Goal: Task Accomplishment & Management: Use online tool/utility

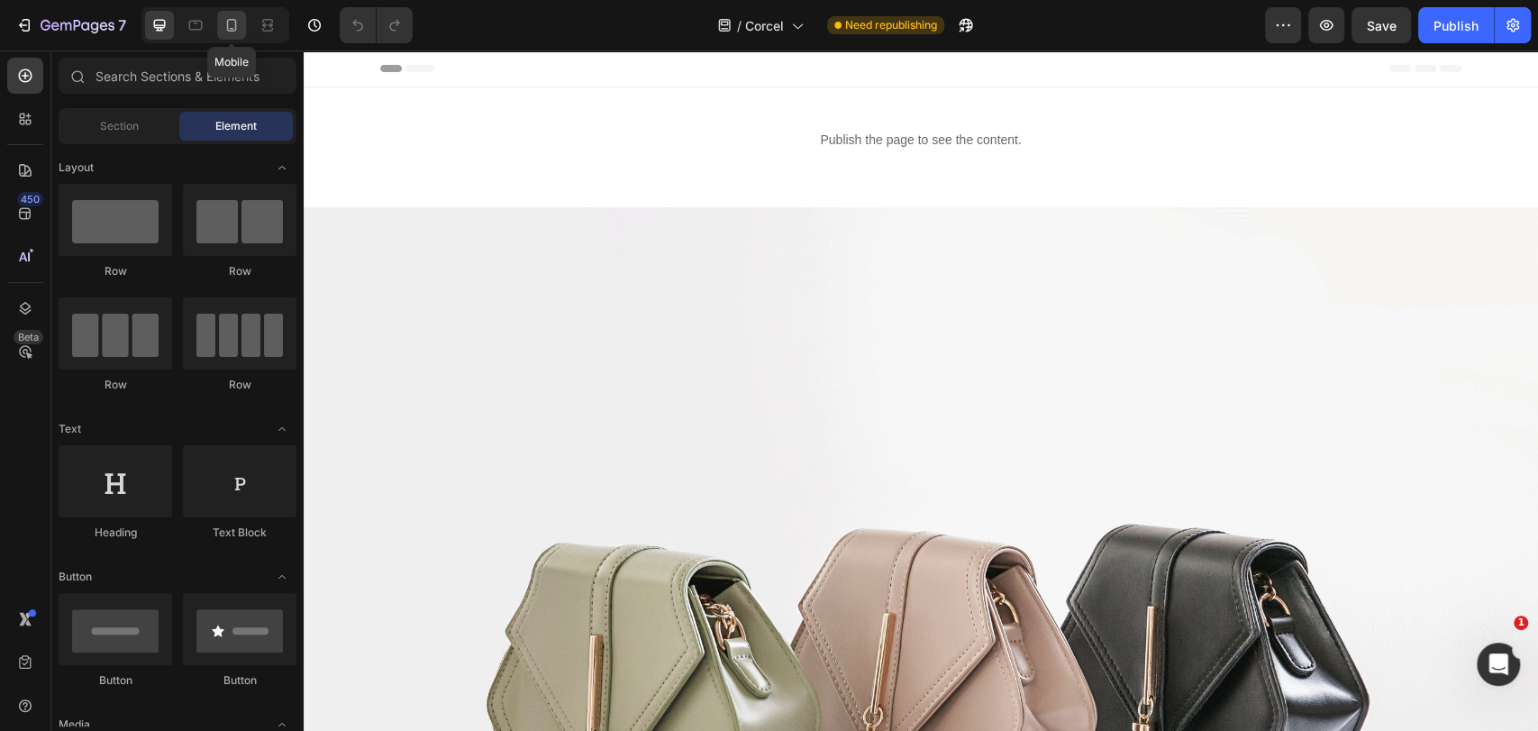
click at [229, 23] on icon at bounding box center [231, 25] width 18 height 18
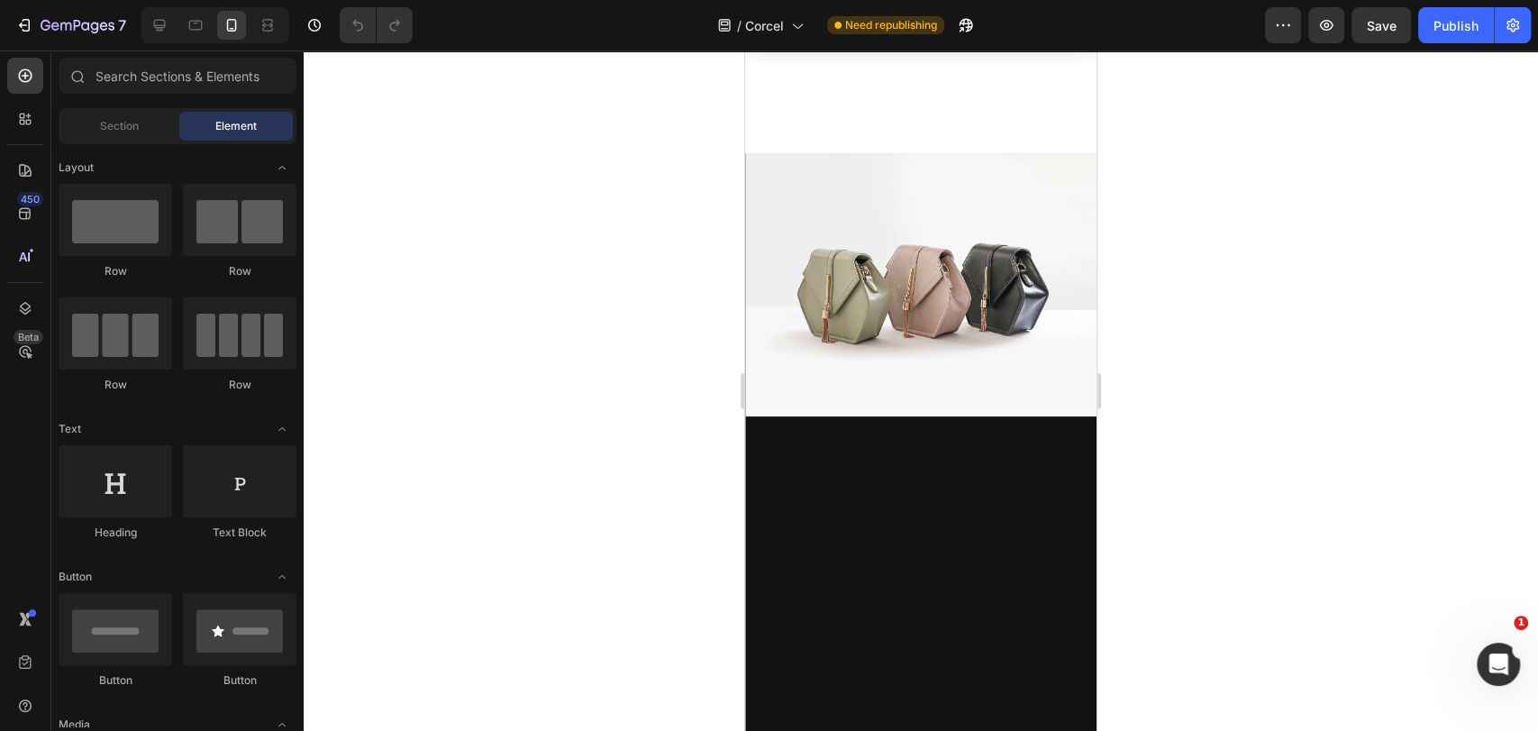
scroll to position [2501, 0]
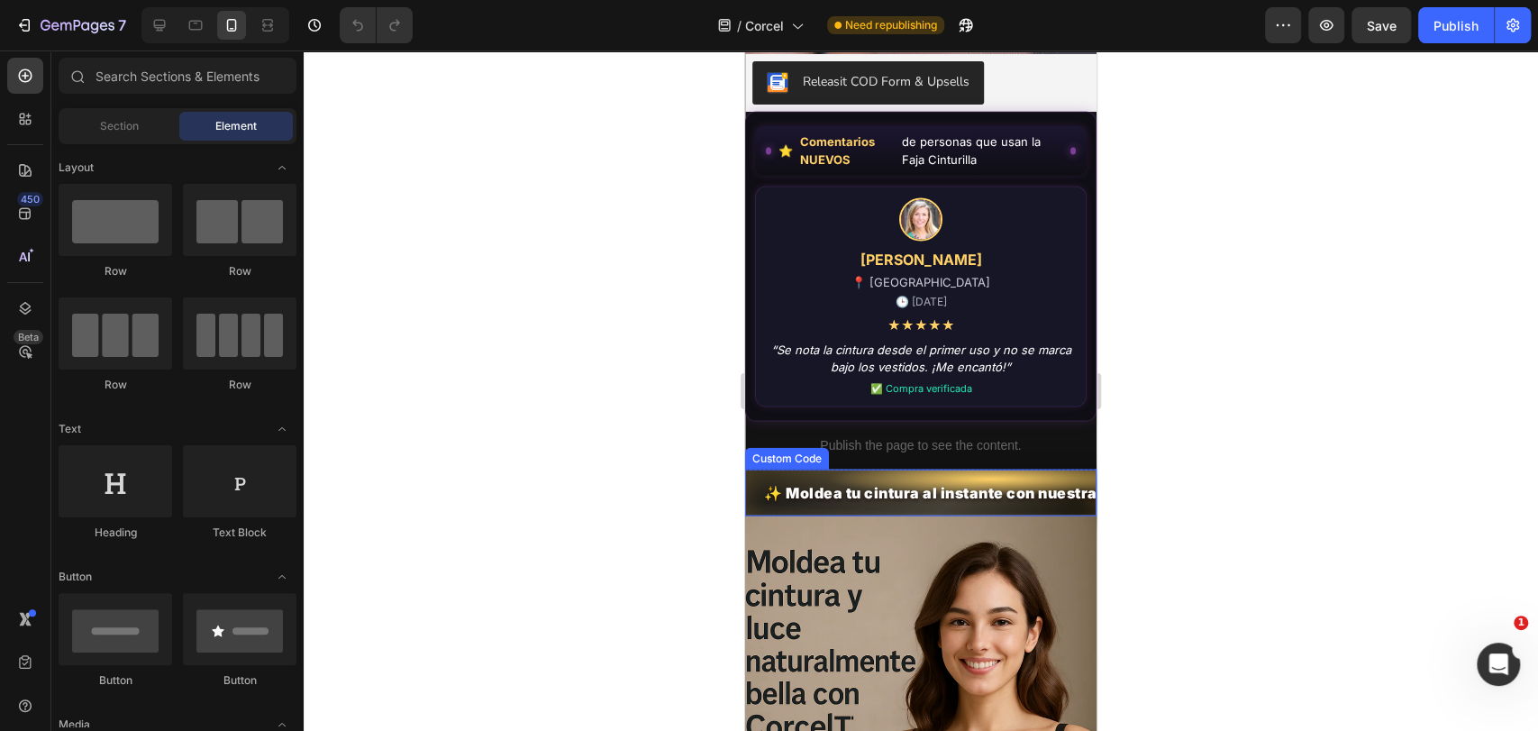
click at [952, 483] on span "✨ Moldea tu cintura al instante con nuestra Faja Cinturilla Premium" at bounding box center [919, 493] width 313 height 20
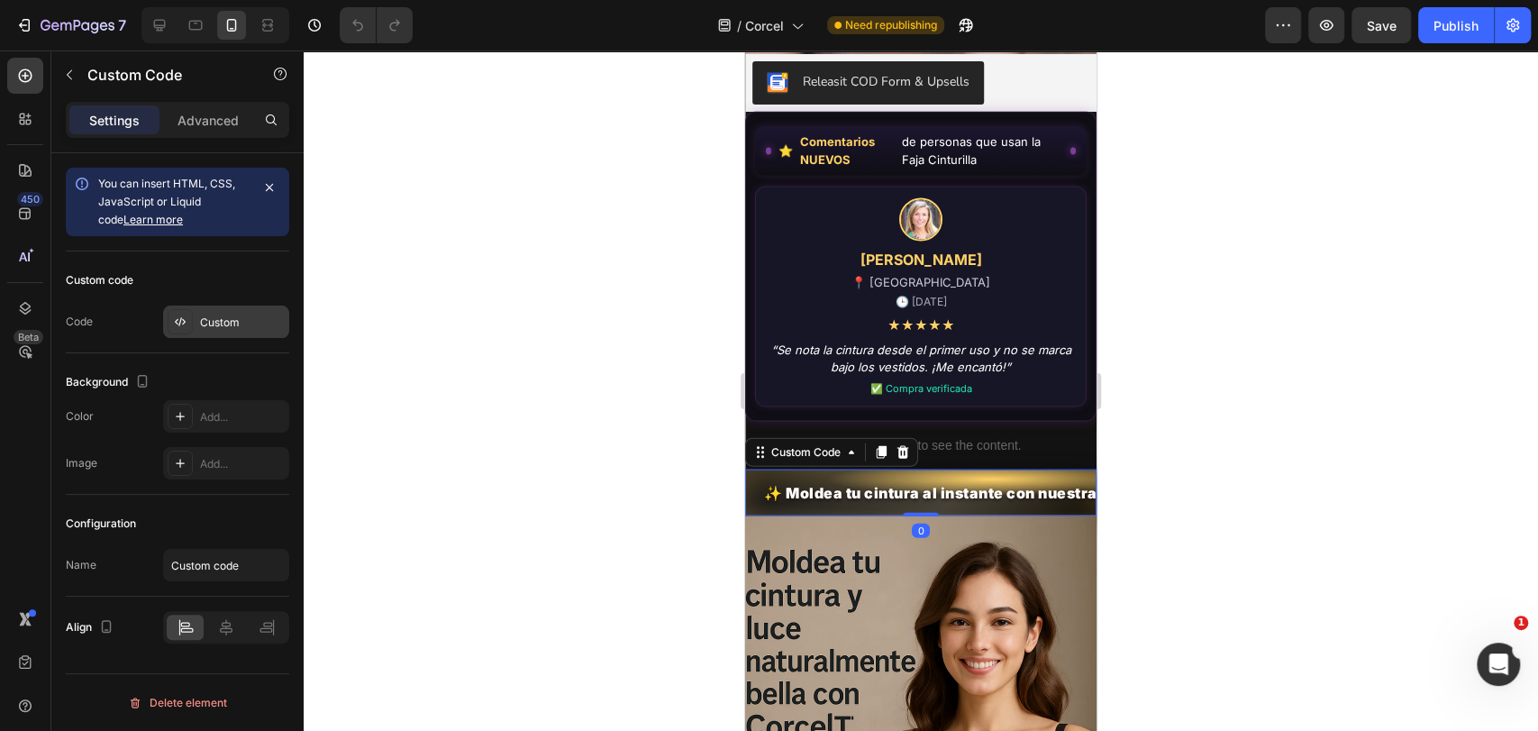
click at [231, 333] on div "Custom" at bounding box center [226, 321] width 126 height 32
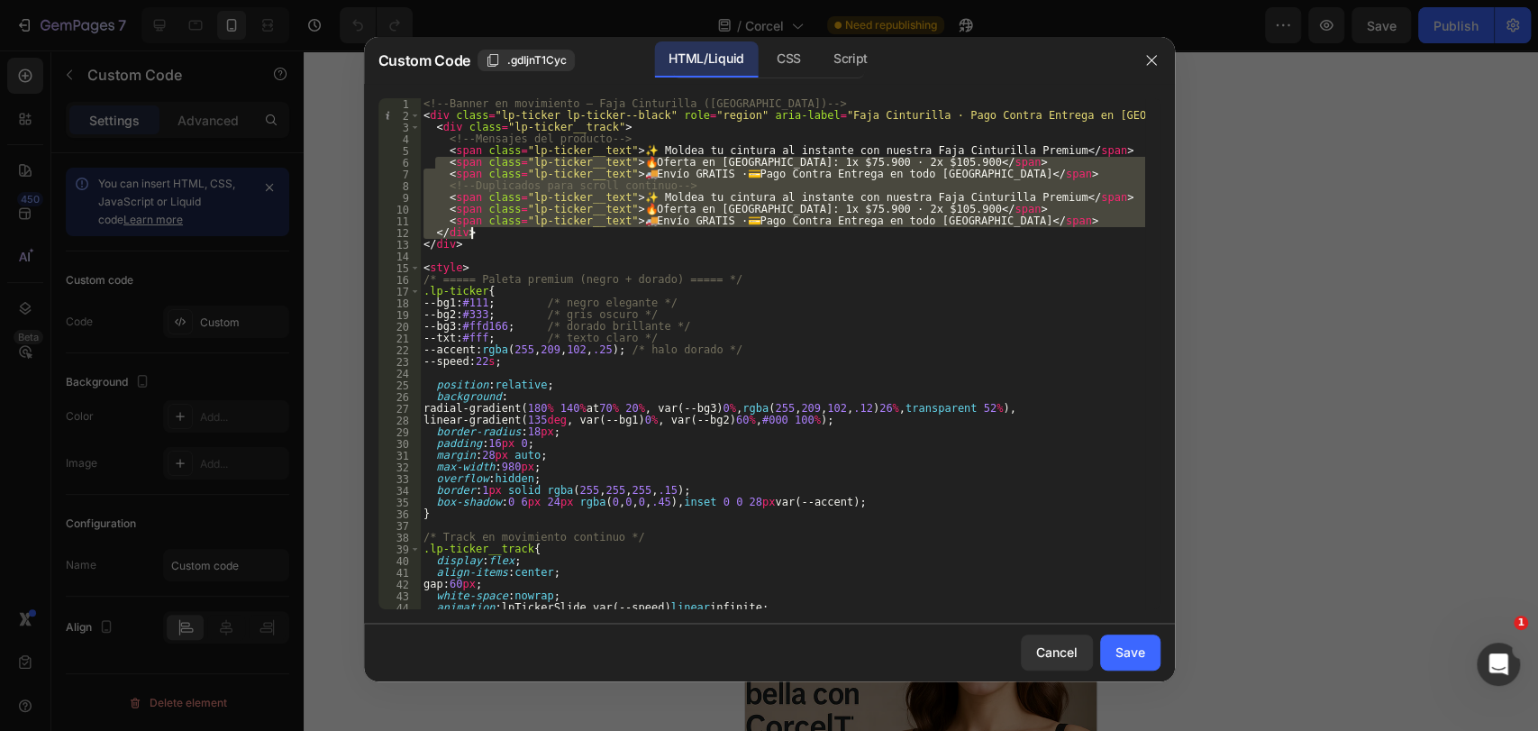
drag, startPoint x: 435, startPoint y: 160, endPoint x: 1017, endPoint y: 229, distance: 585.9
click at [1017, 229] on div "<!-- Banner en movimiento – Faja Cinturilla (Colombia) --> < div class = "lp-ti…" at bounding box center [782, 365] width 725 height 534
click at [530, 214] on div "<!-- Banner en movimiento – Faja Cinturilla (Colombia) --> < div class = "lp-ti…" at bounding box center [782, 353] width 725 height 511
drag, startPoint x: 441, startPoint y: 163, endPoint x: 1018, endPoint y: 217, distance: 579.0
click at [1018, 217] on div "<!-- Banner en movimiento – Faja Cinturilla (Colombia) --> < div class = "lp-ti…" at bounding box center [782, 365] width 725 height 534
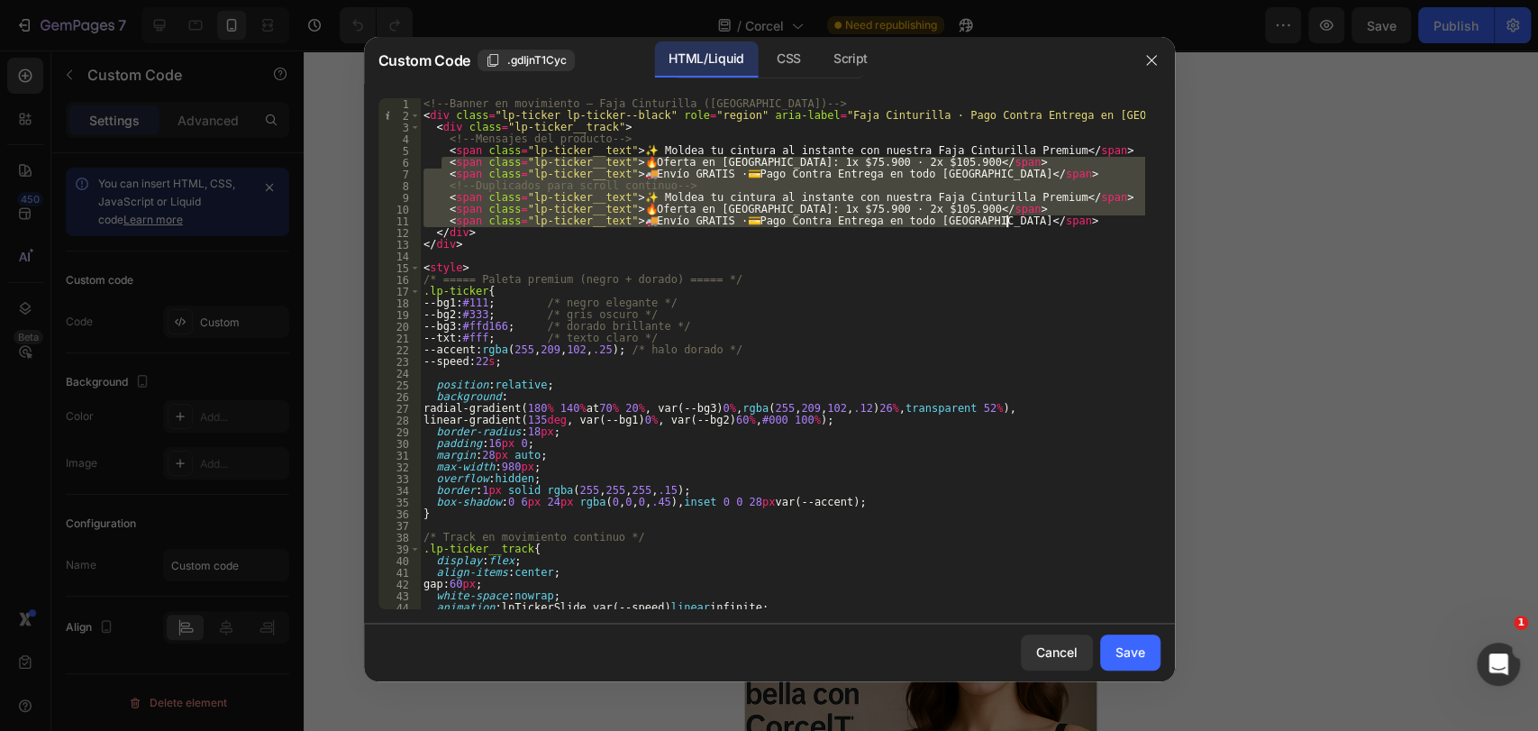
type textarea "<span class="lp-ticker__text">🔥 Oferta en Colombia: 1x $75.900 · 2x $105.900</s…"
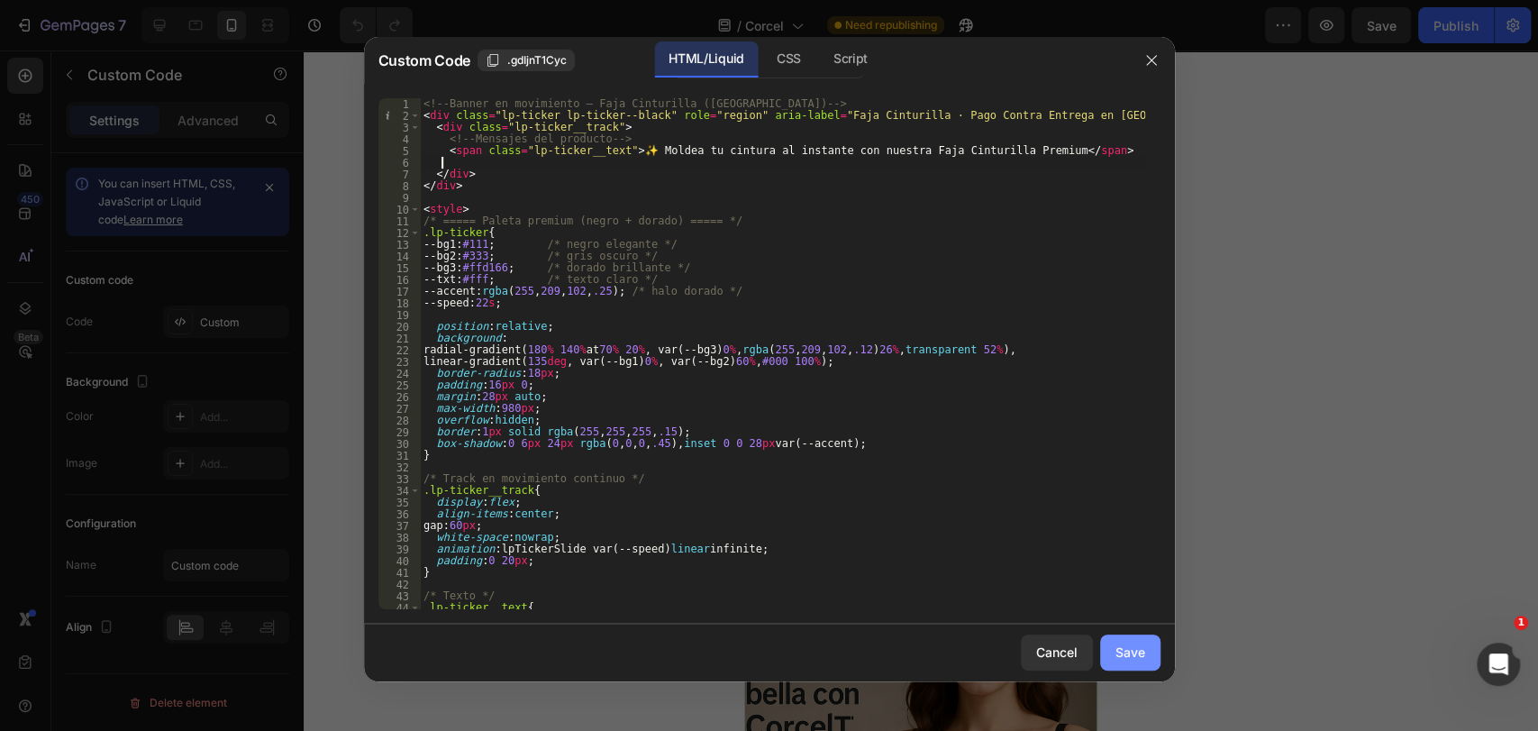
click at [1131, 639] on button "Save" at bounding box center [1130, 652] width 60 height 36
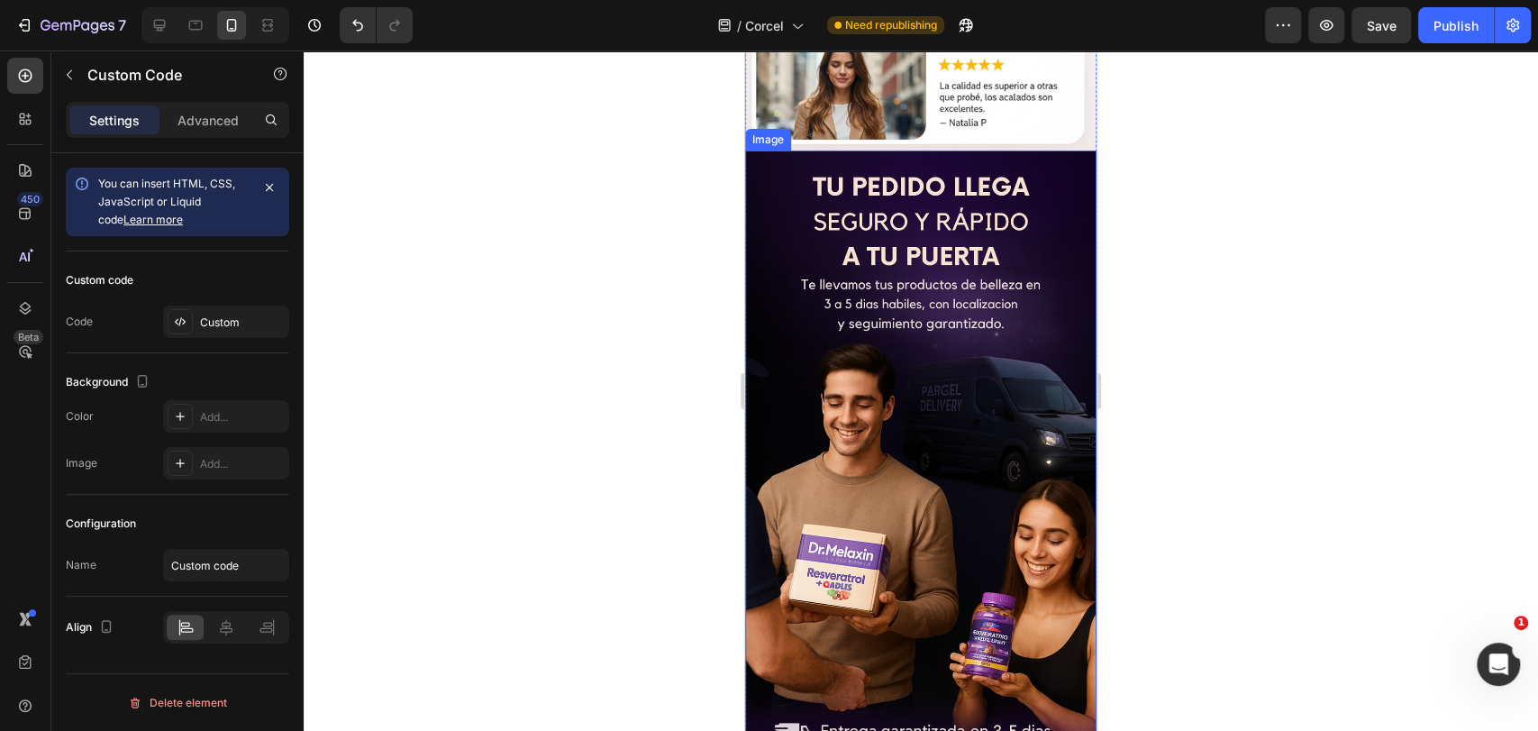
scroll to position [5204, 0]
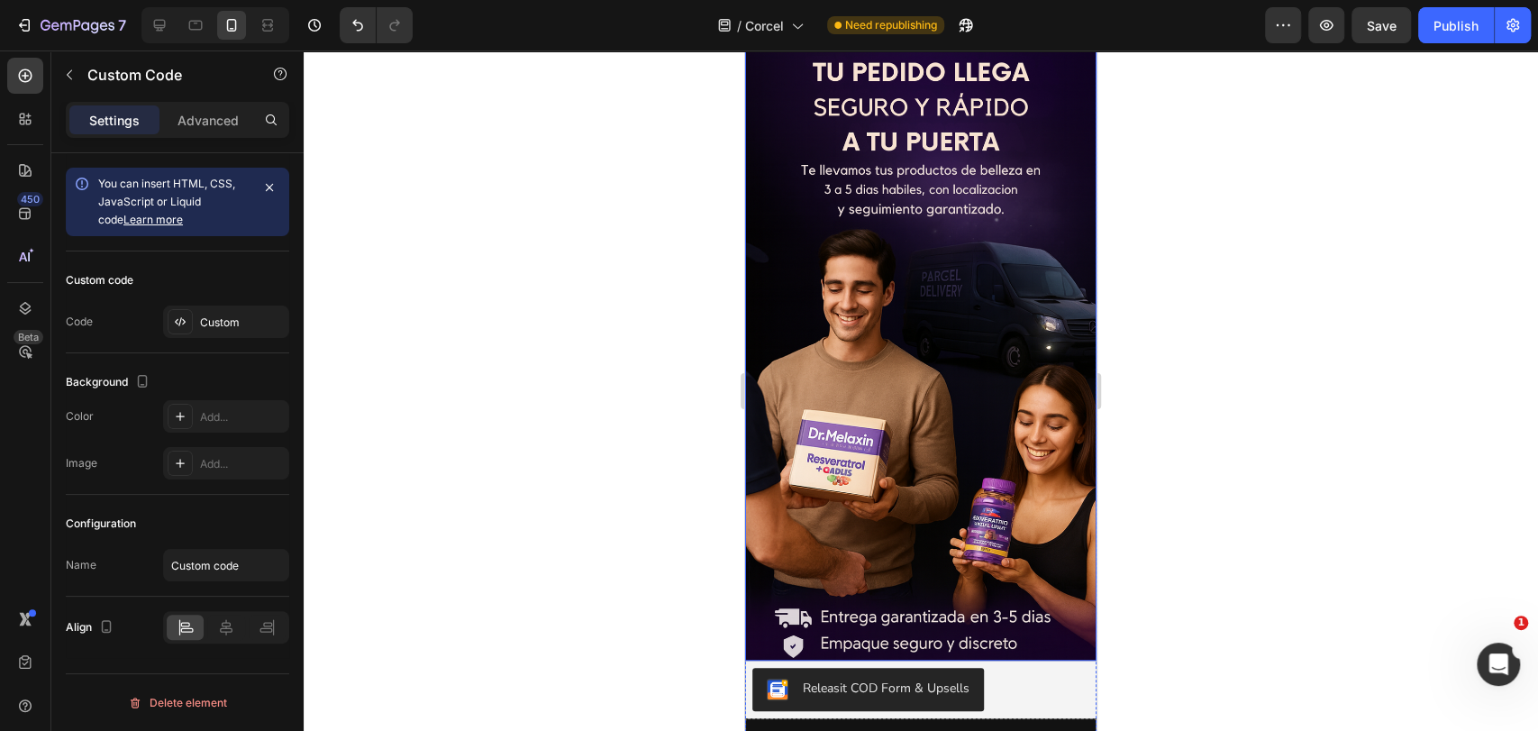
click at [850, 302] on img at bounding box center [920, 348] width 351 height 624
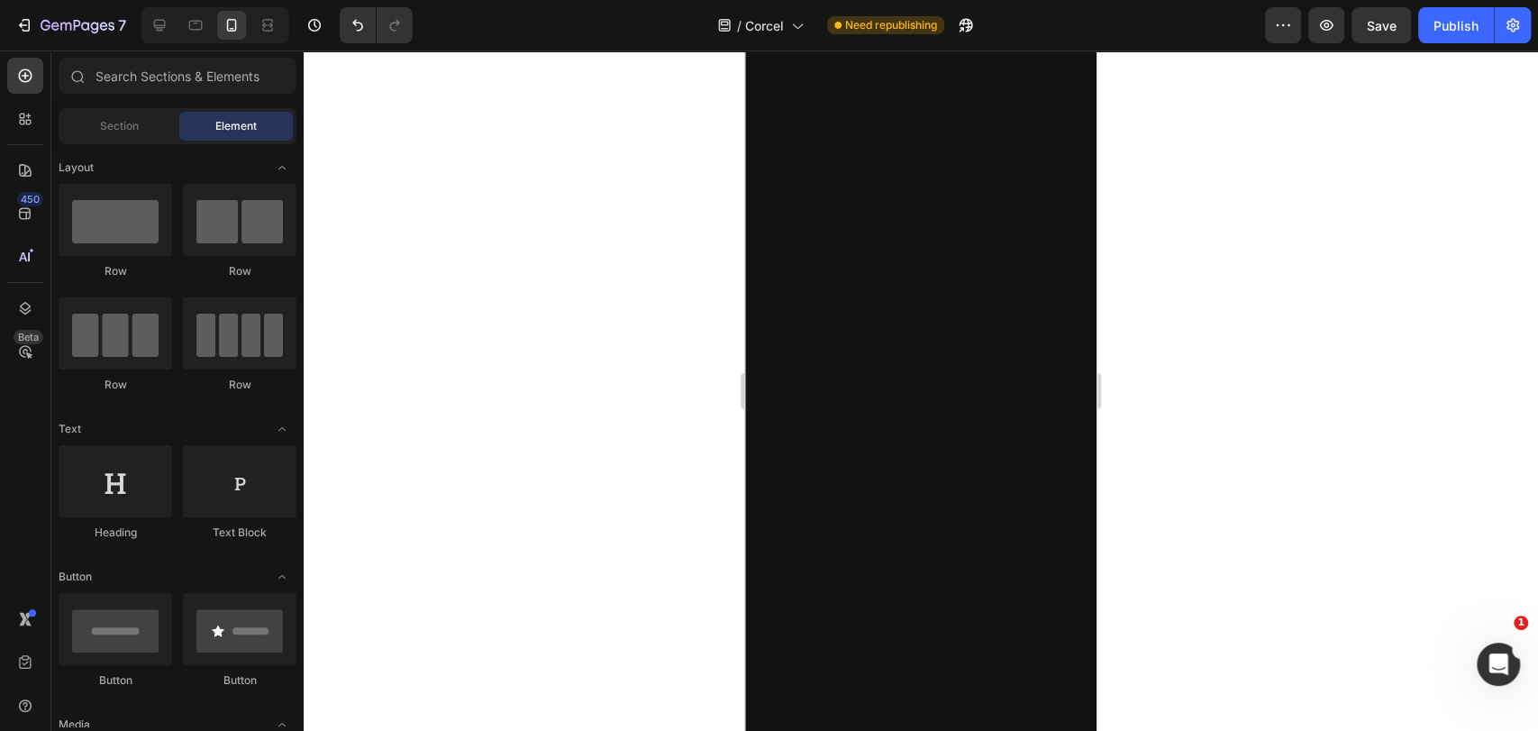
scroll to position [0, 0]
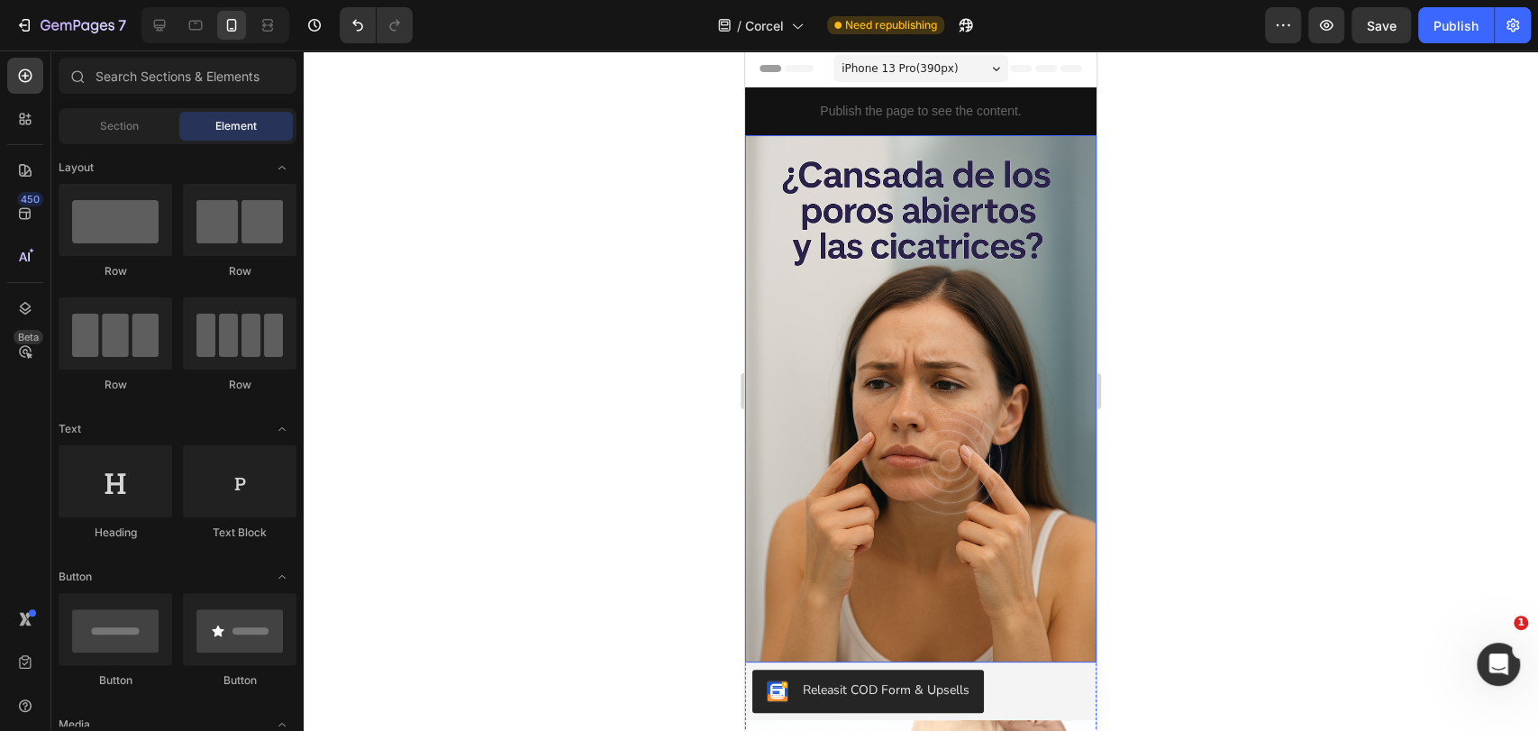
click at [914, 218] on img at bounding box center [920, 398] width 351 height 527
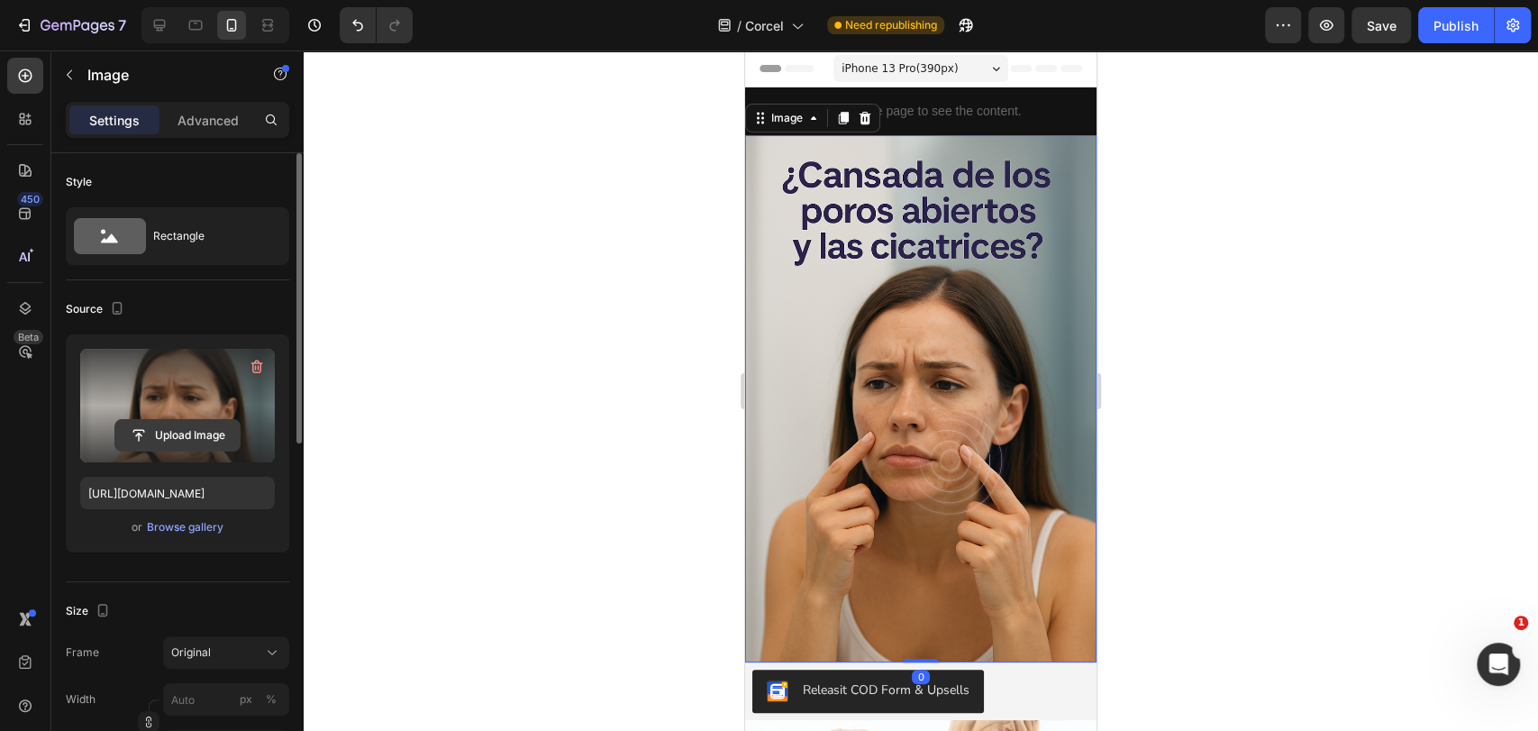
click at [209, 422] on input "file" at bounding box center [177, 435] width 124 height 31
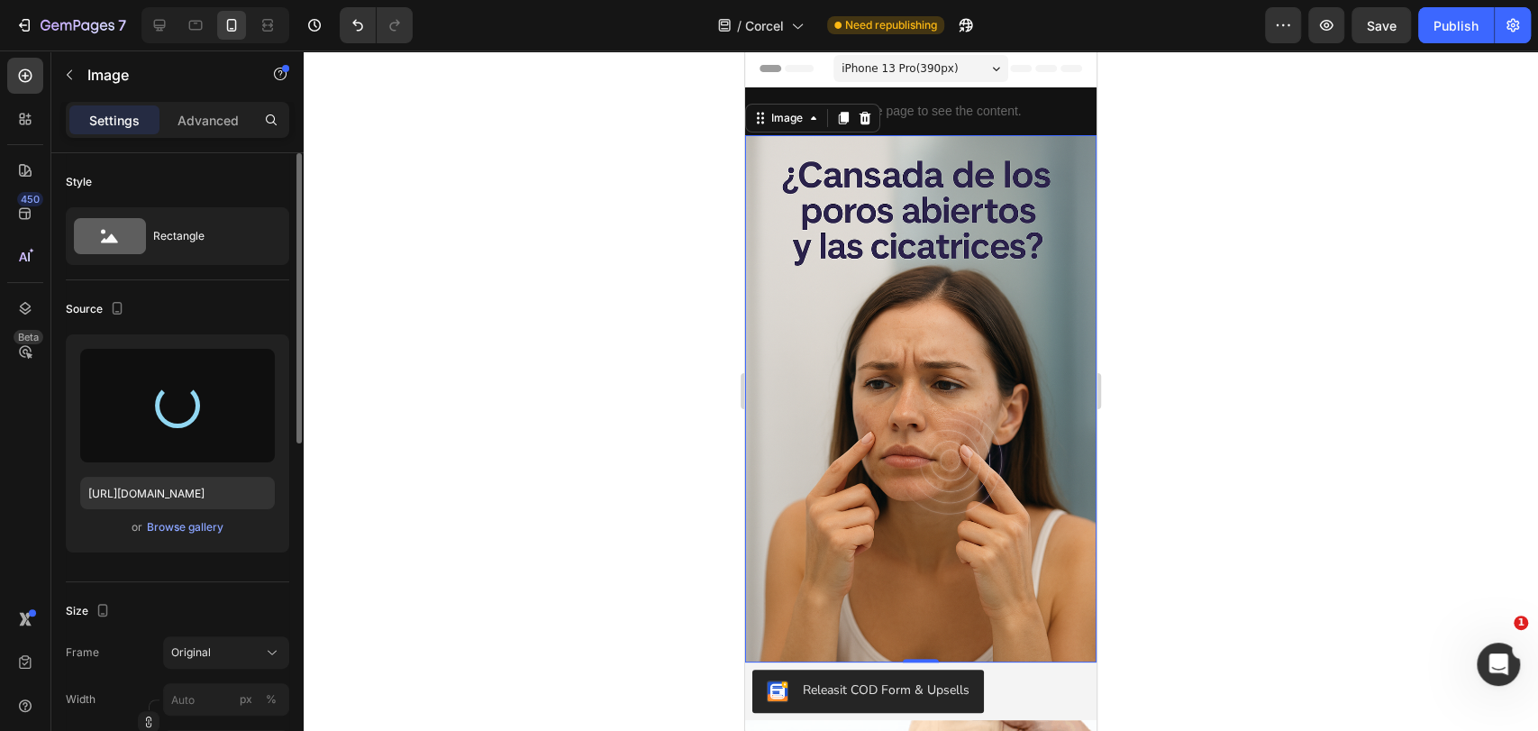
type input "https://cdn.shopify.com/s/files/1/0755/2558/7199/files/gempages_566434769475208…"
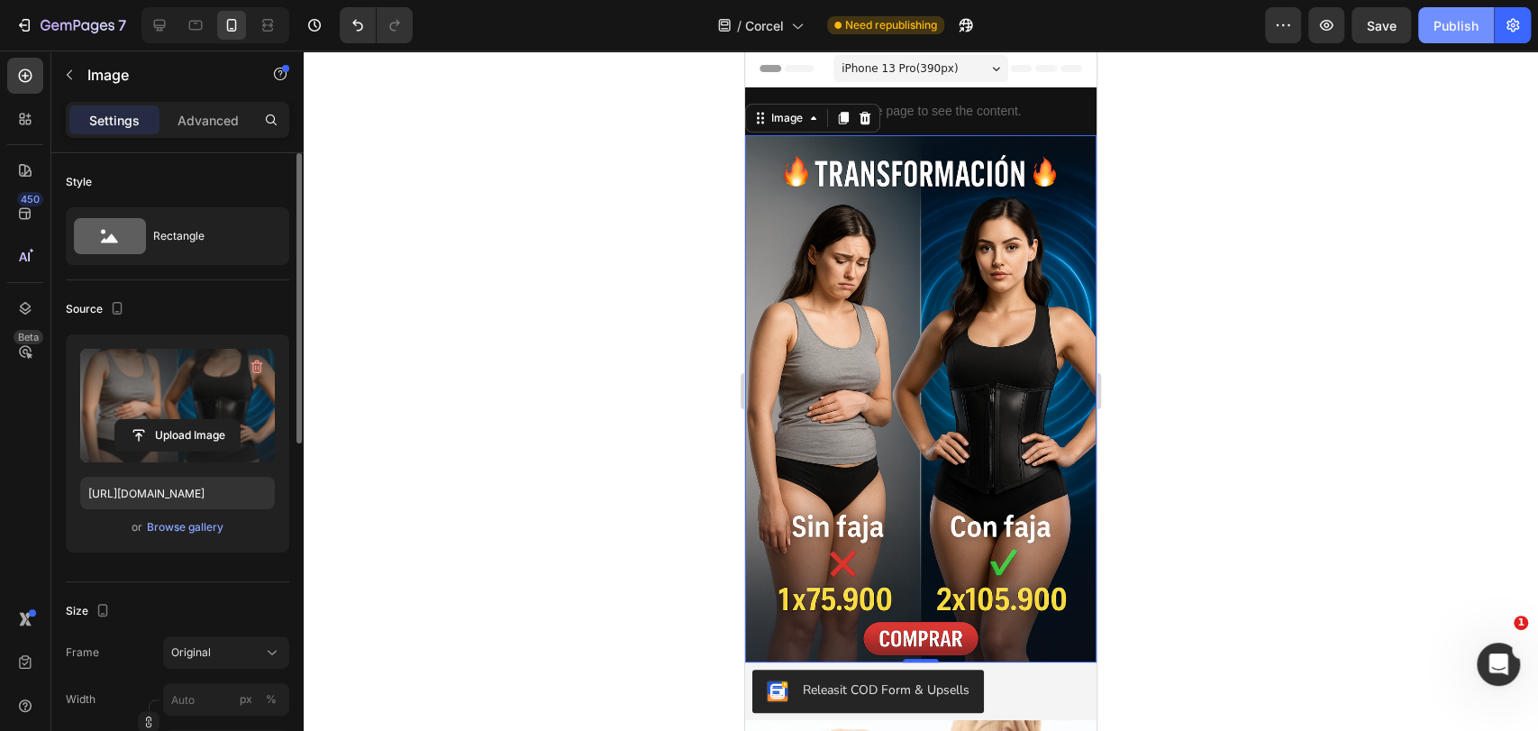
click at [1456, 40] on button "Publish" at bounding box center [1456, 25] width 76 height 36
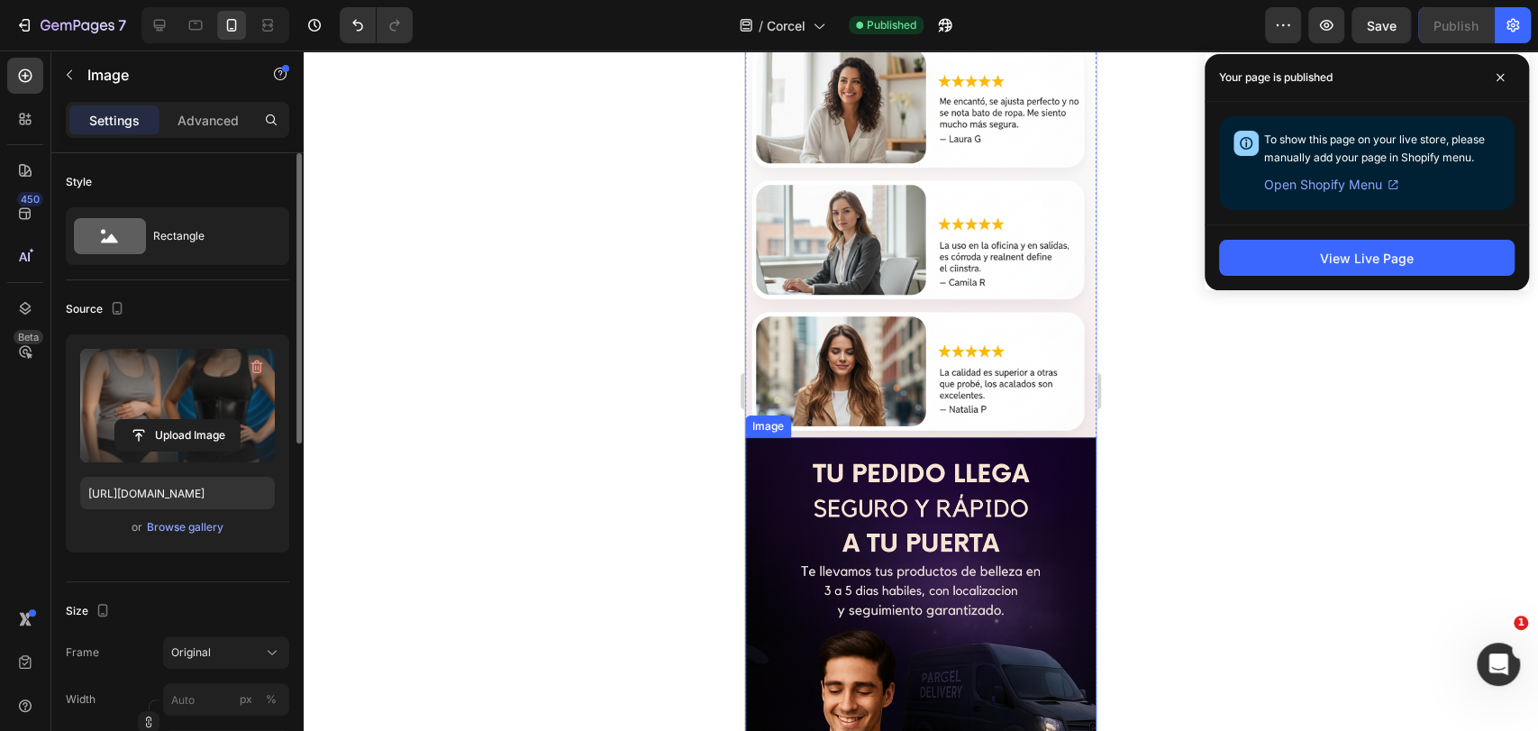
scroll to position [4804, 0]
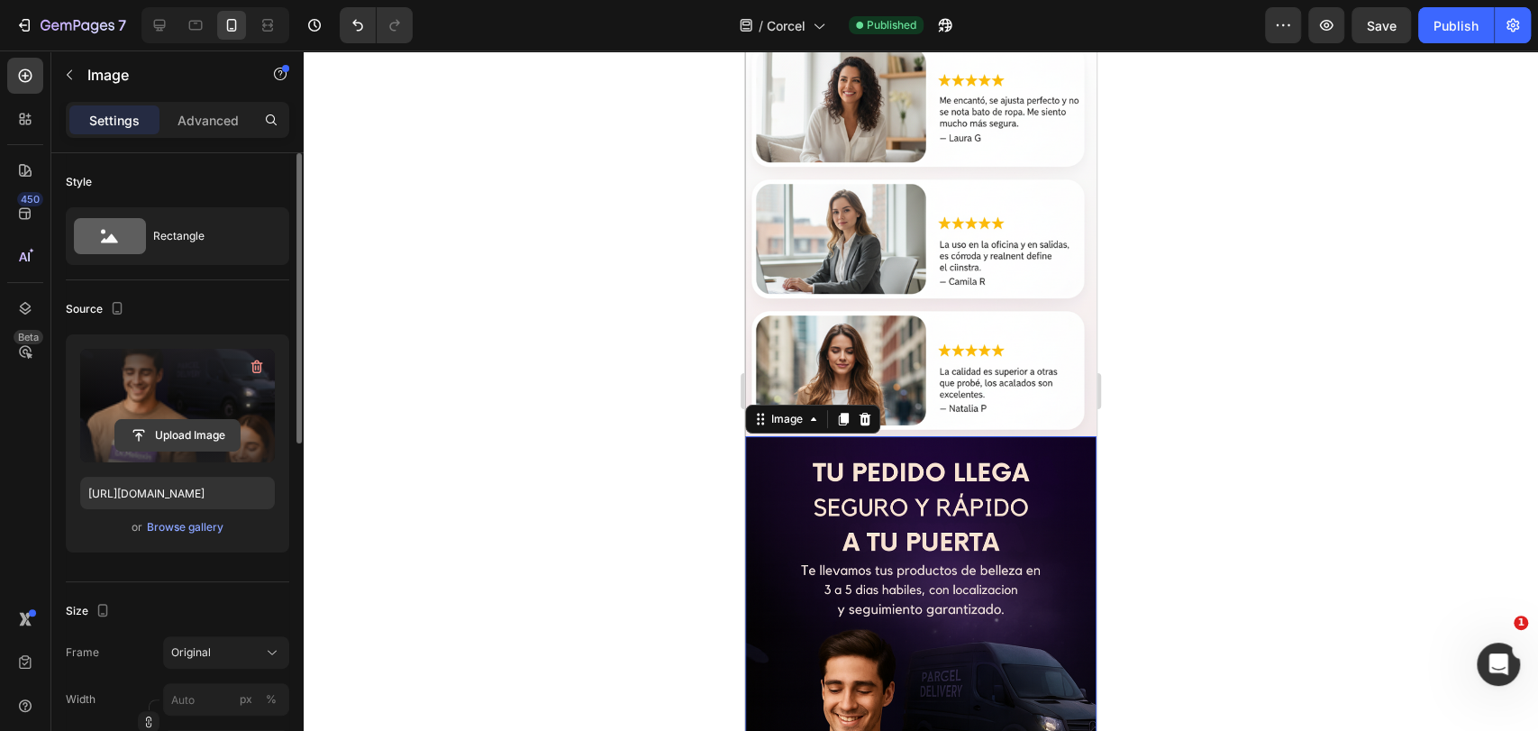
click at [192, 427] on input "file" at bounding box center [177, 435] width 124 height 31
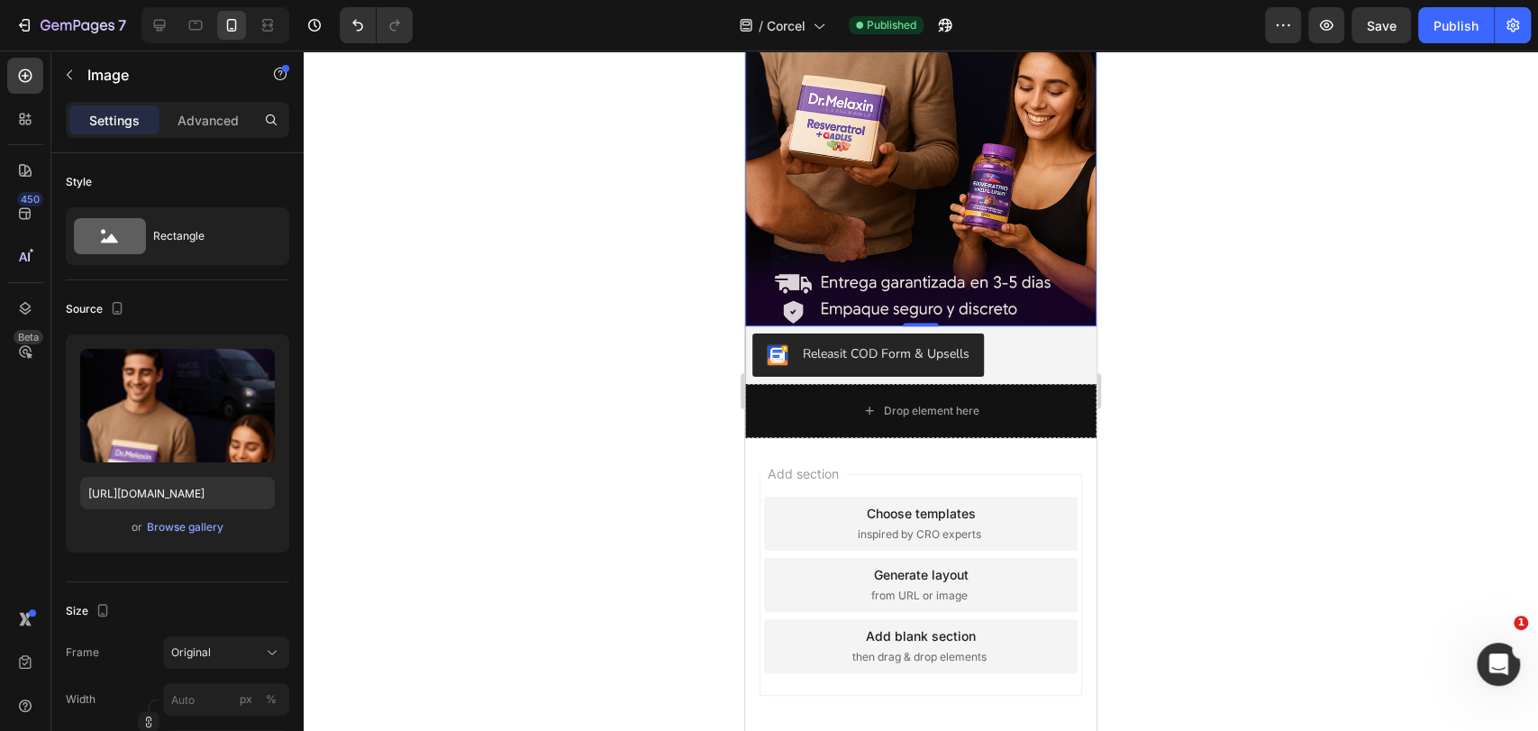
scroll to position [5037, 0]
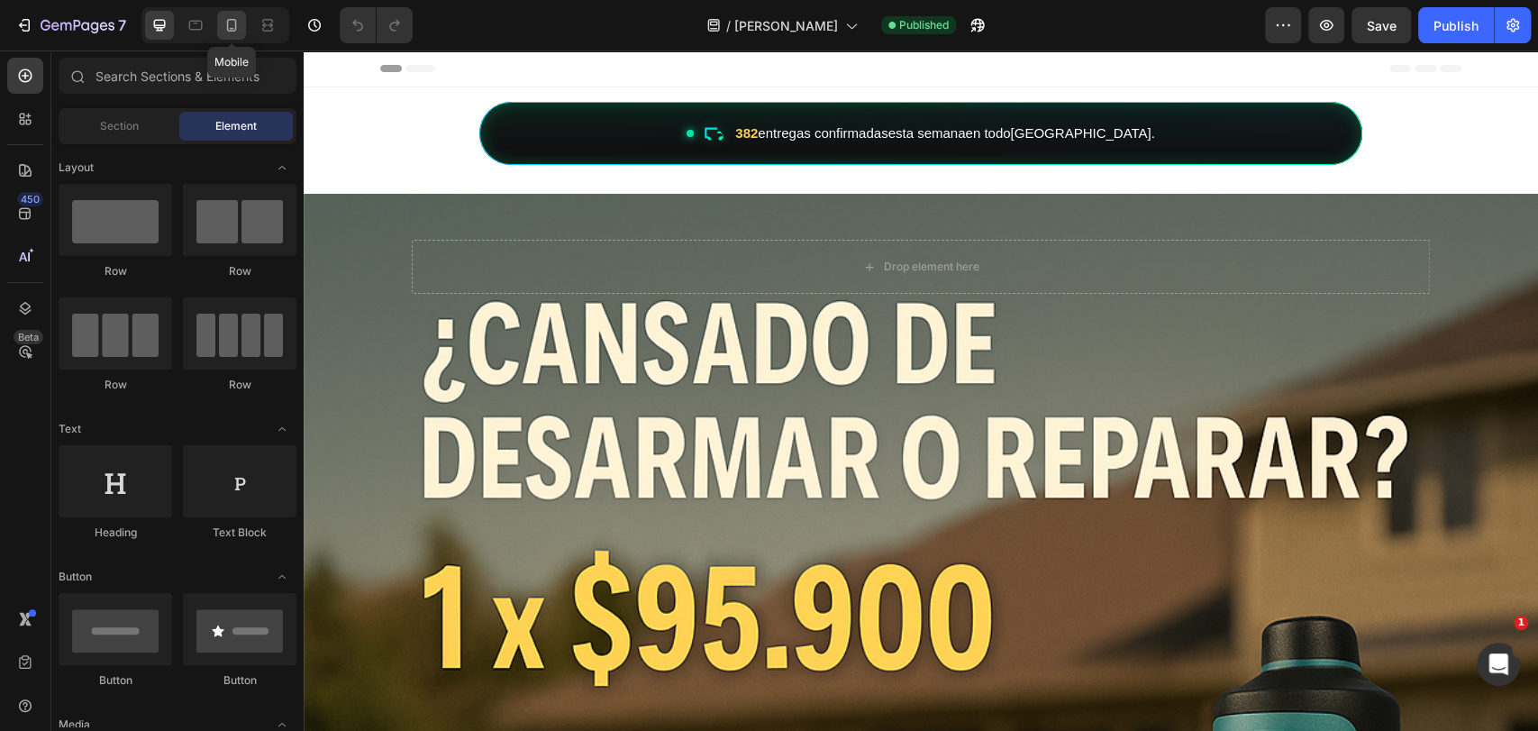
click at [231, 31] on icon at bounding box center [232, 25] width 10 height 13
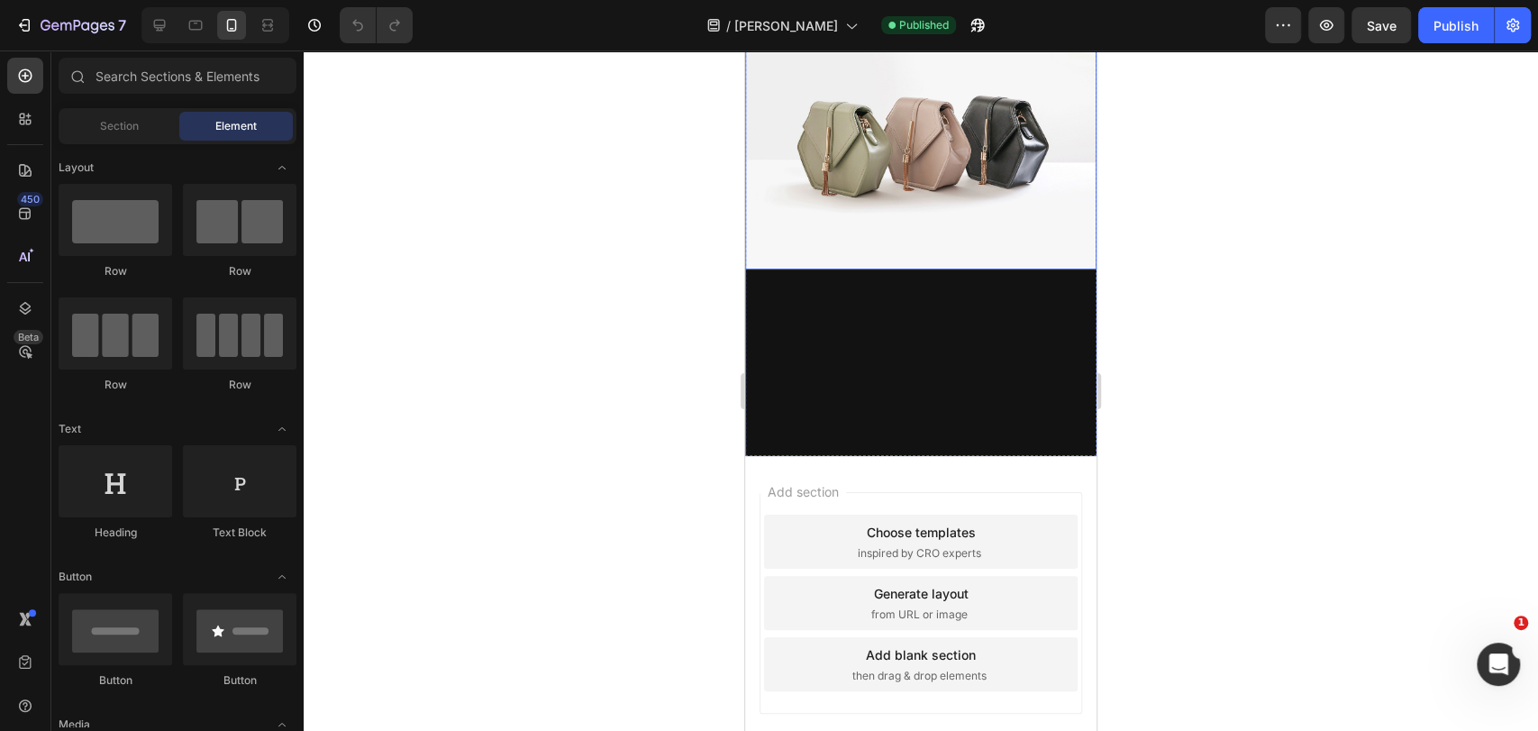
scroll to position [1597, 0]
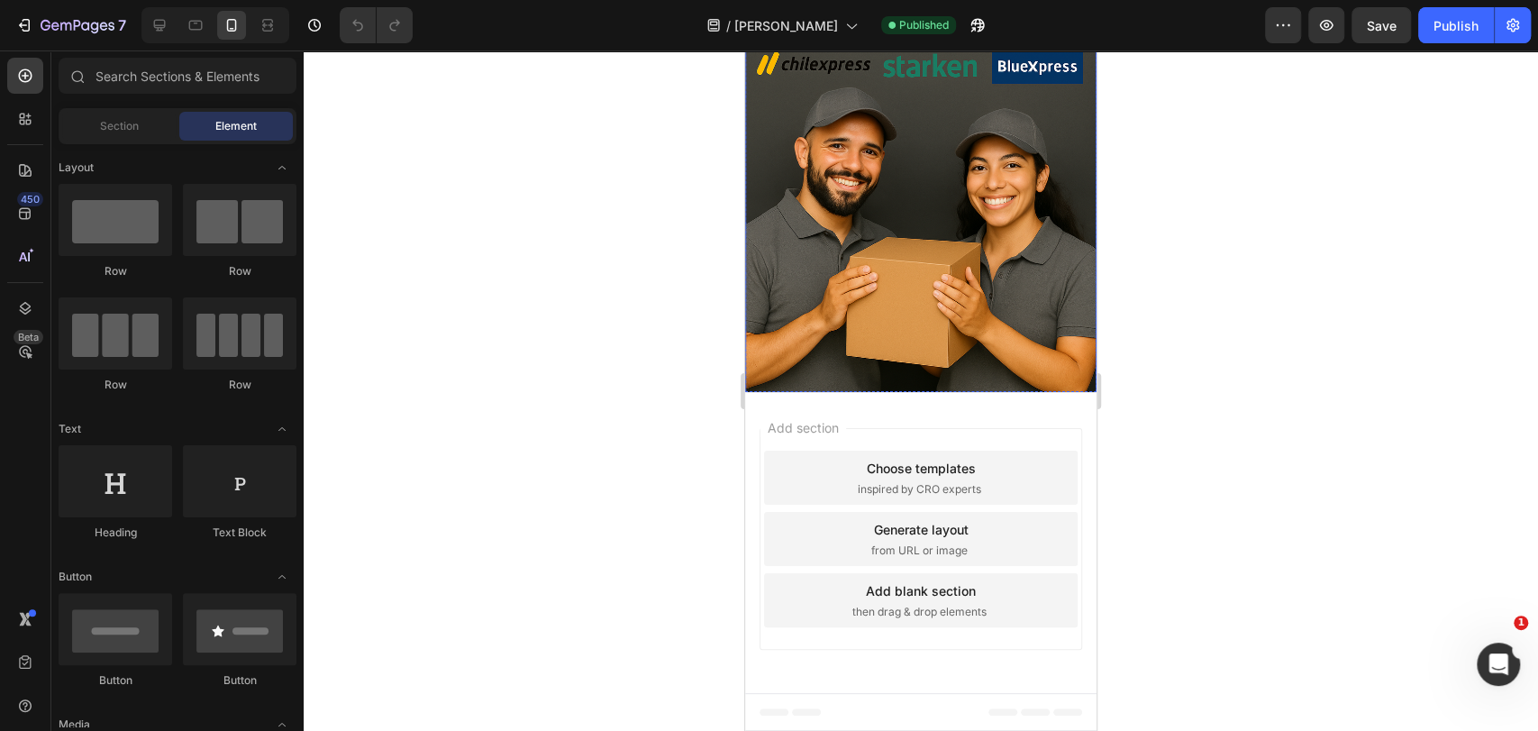
click at [843, 303] on img at bounding box center [920, 204] width 351 height 527
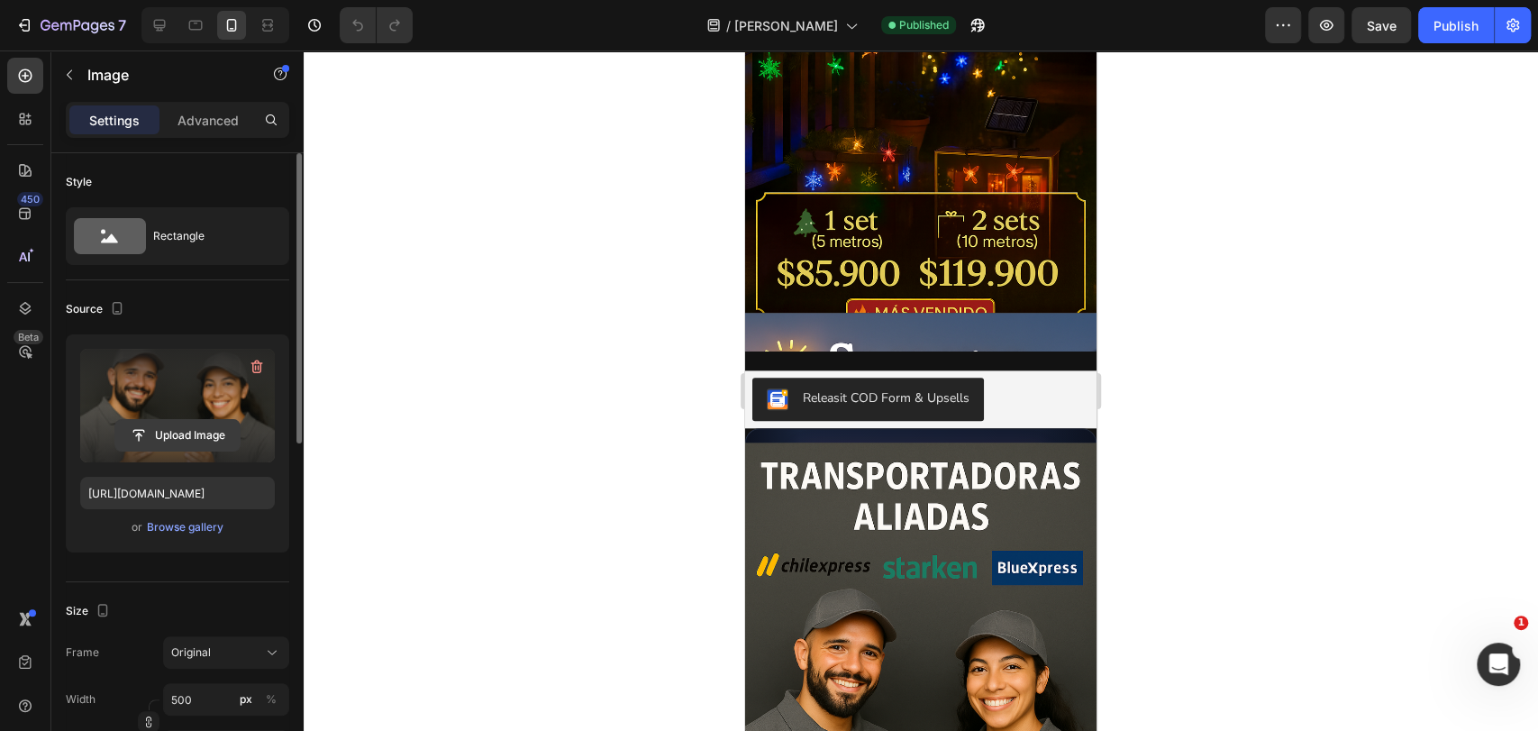
scroll to position [0, 4]
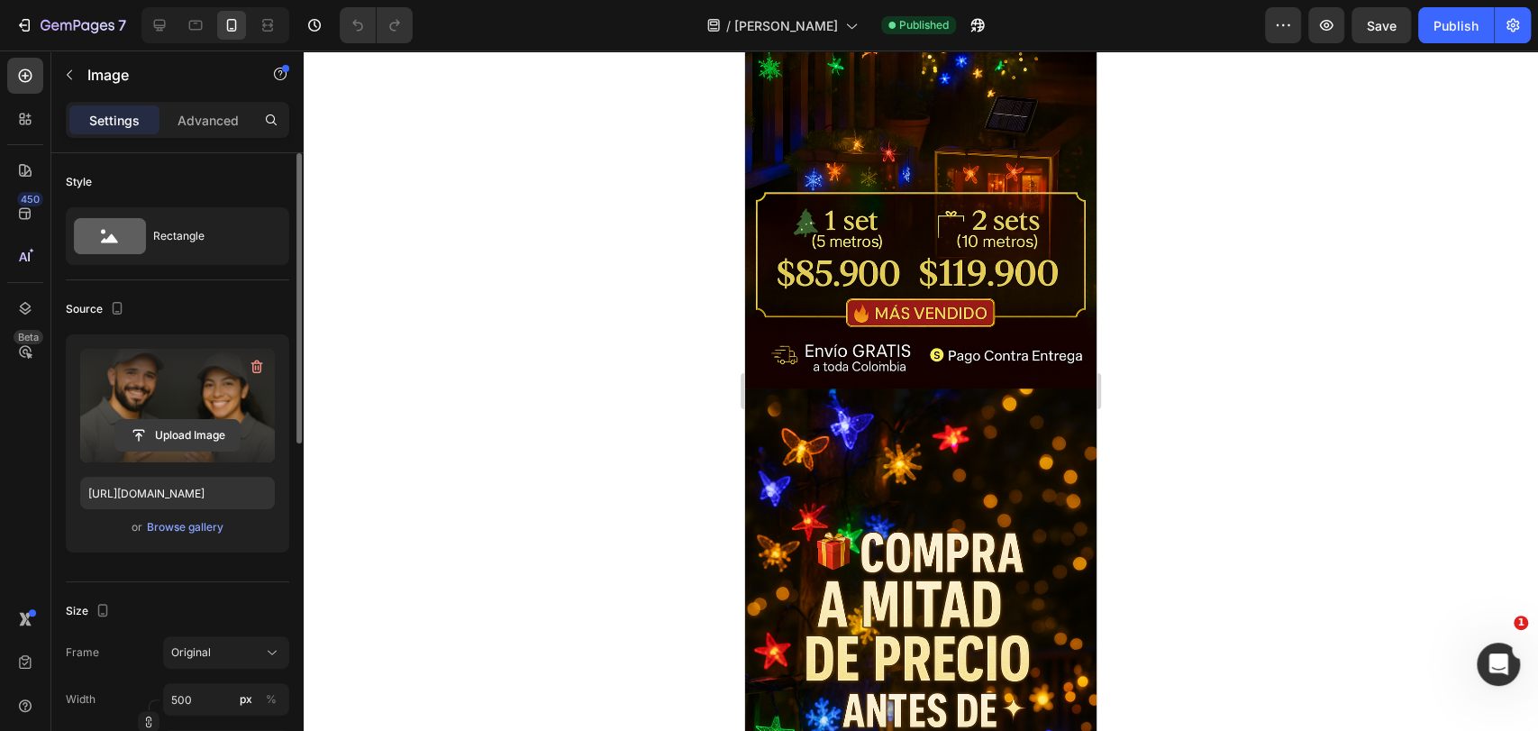
click at [215, 440] on input "file" at bounding box center [177, 435] width 124 height 31
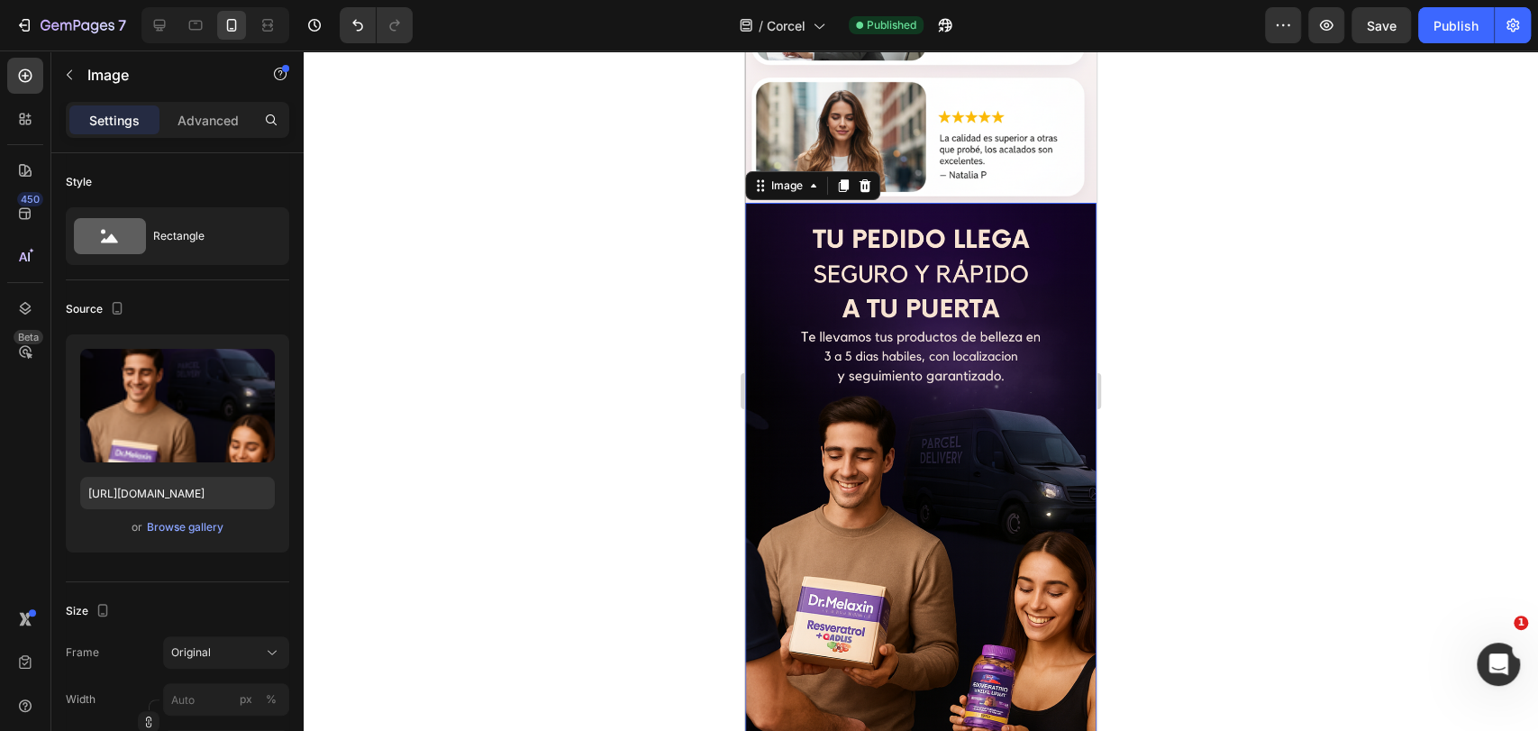
scroll to position [5037, 0]
